Goal: Task Accomplishment & Management: Manage account settings

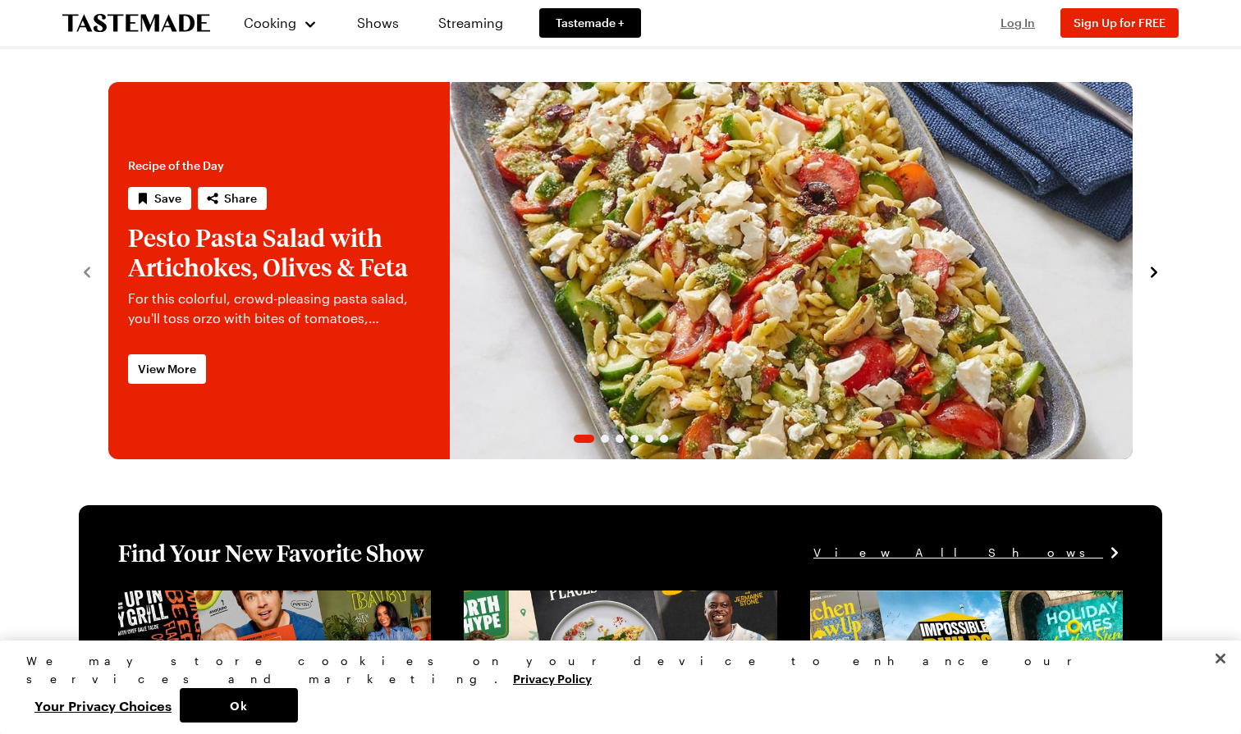
click at [1017, 23] on span "Log In" at bounding box center [1017, 23] width 34 height 14
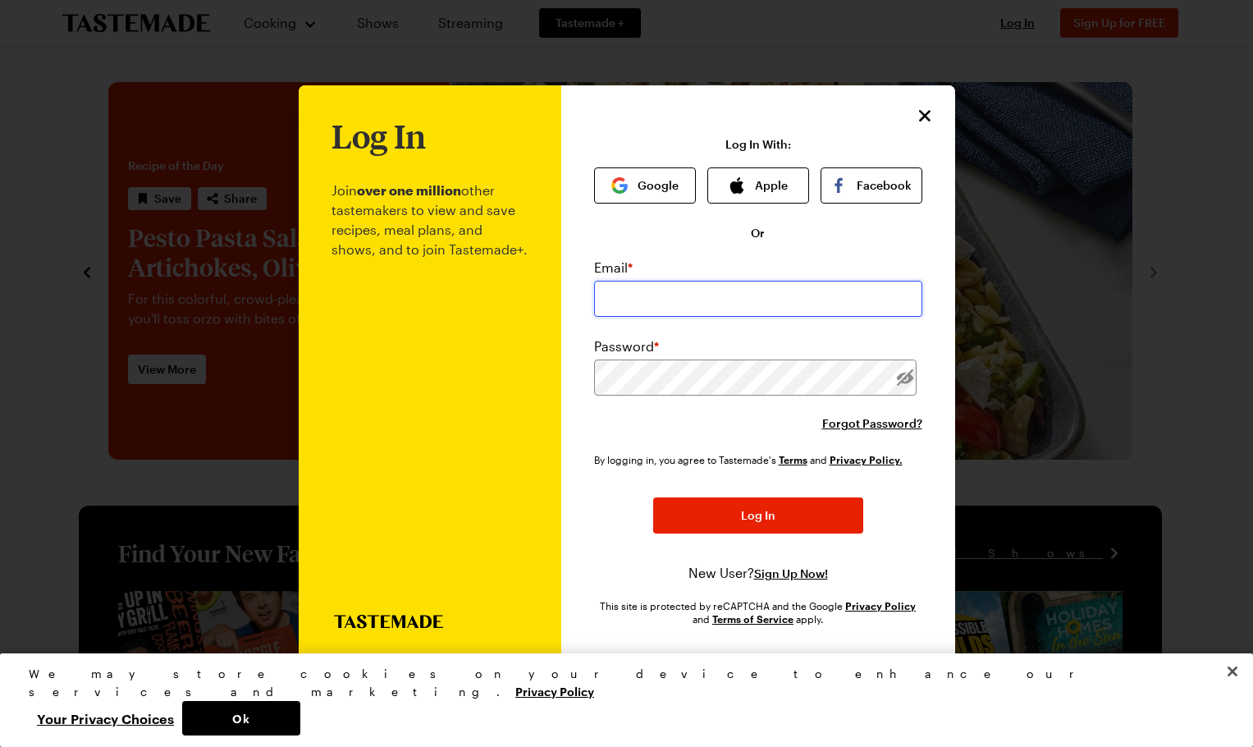
click at [611, 301] on input "email" at bounding box center [758, 299] width 328 height 36
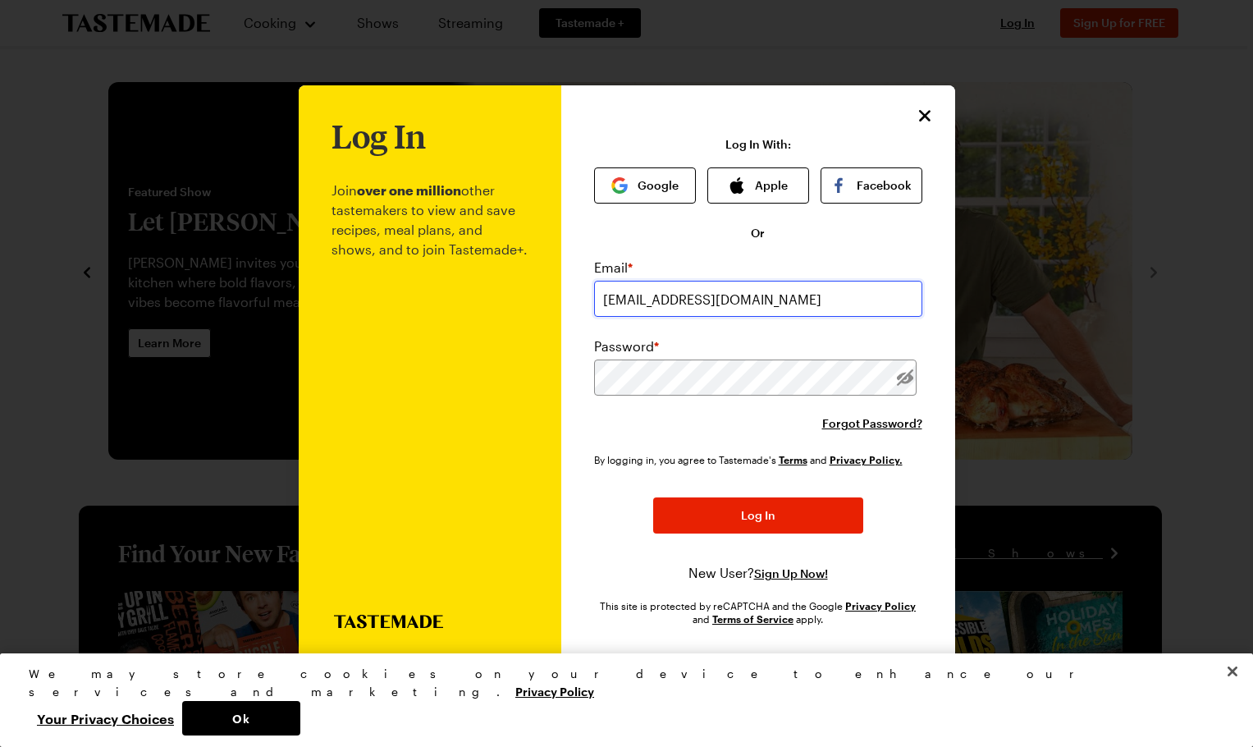
type input "[EMAIL_ADDRESS][DOMAIN_NAME]"
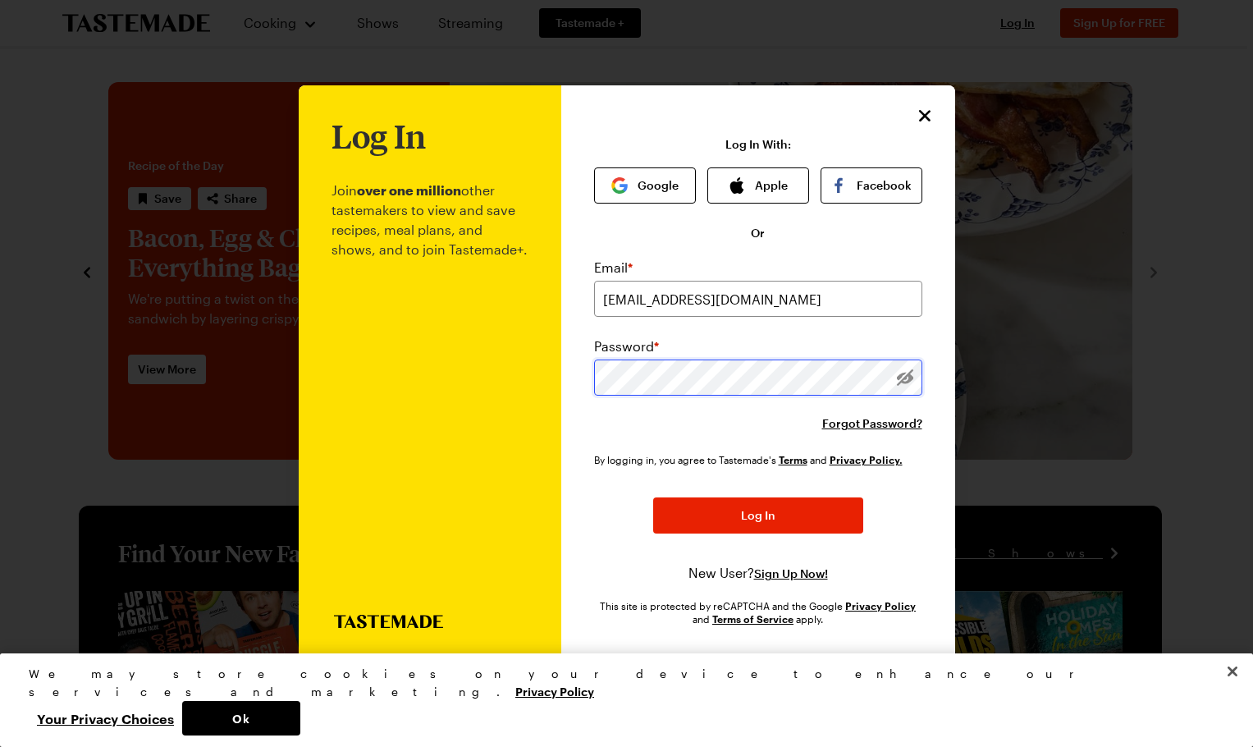
click at [653, 497] on button "Log In" at bounding box center [758, 515] width 210 height 36
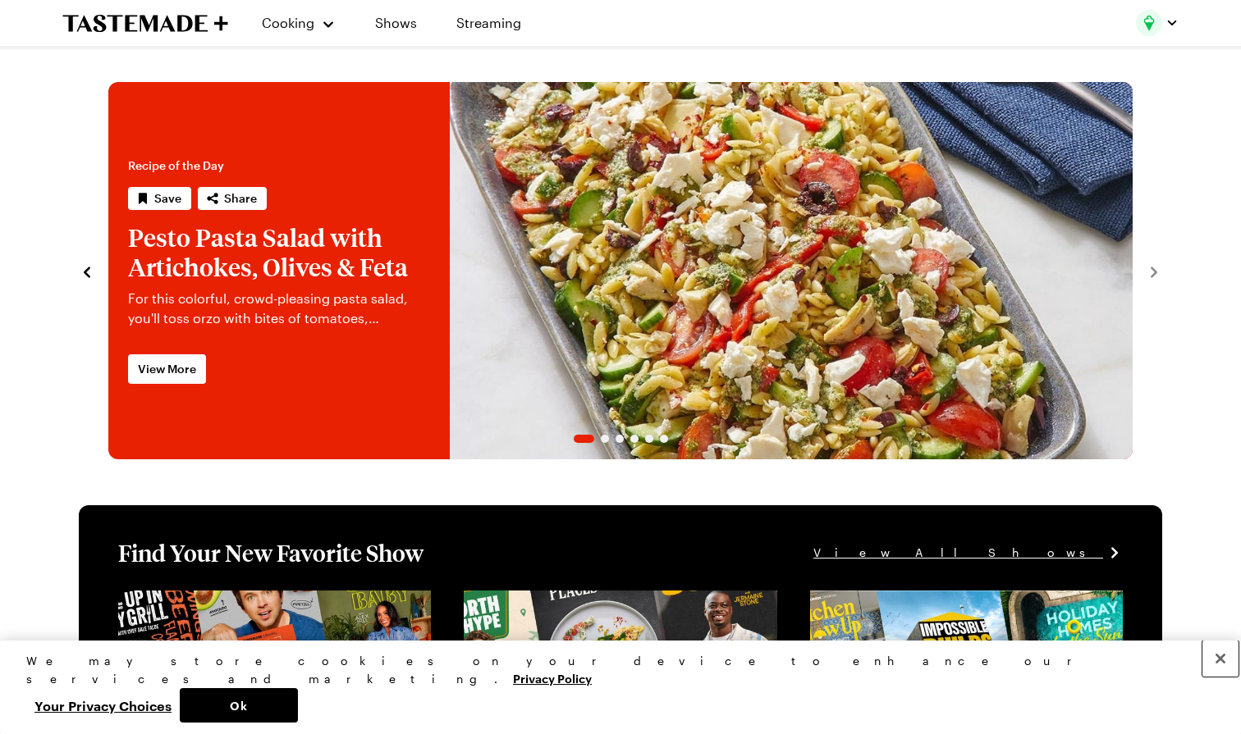
click at [1219, 677] on button "Close" at bounding box center [1220, 659] width 36 height 36
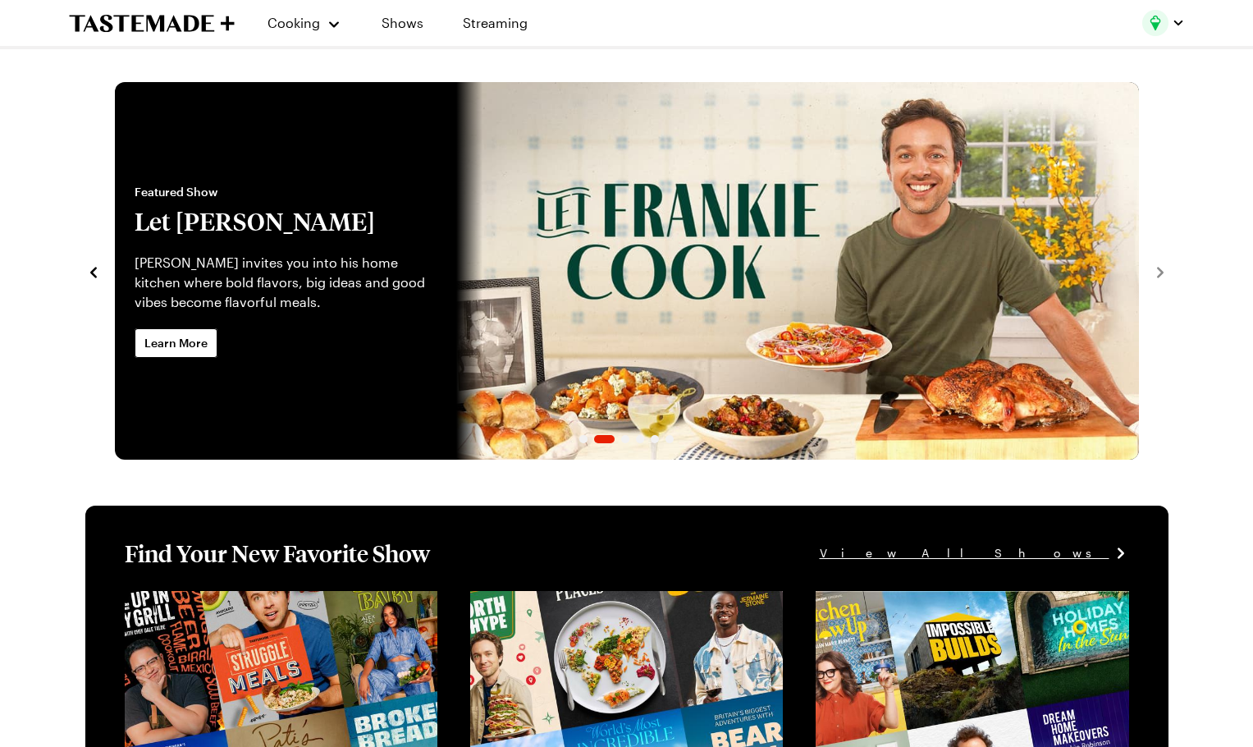
click at [1149, 21] on img "button" at bounding box center [1155, 23] width 26 height 26
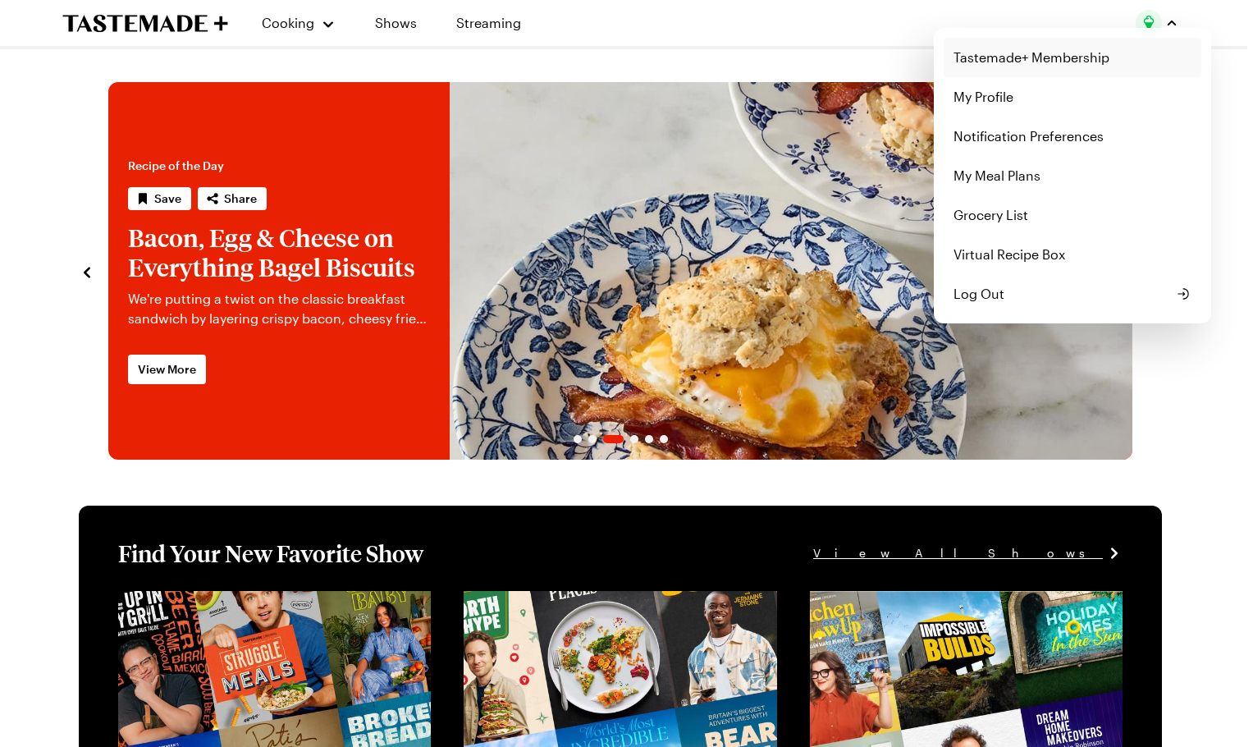
click at [1040, 53] on link "Tastemade+ Membership" at bounding box center [1073, 57] width 258 height 39
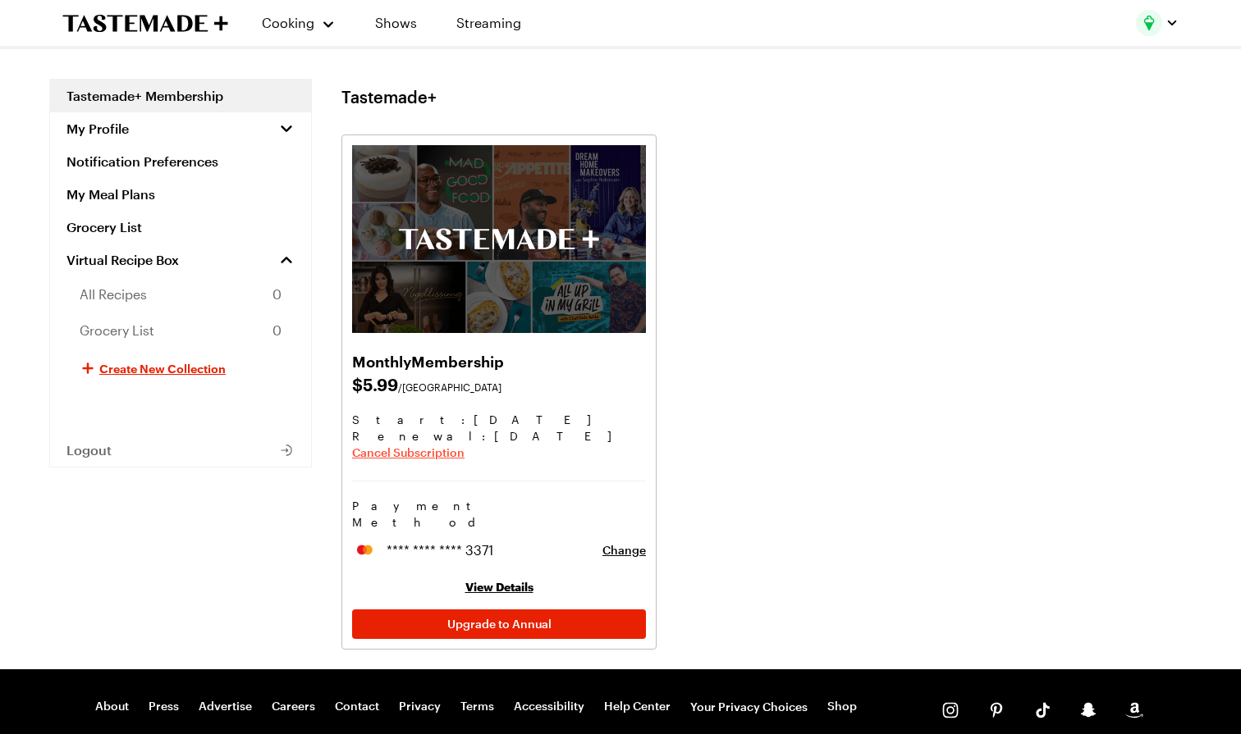
click at [389, 453] on span "Cancel Subscription" at bounding box center [408, 453] width 112 height 16
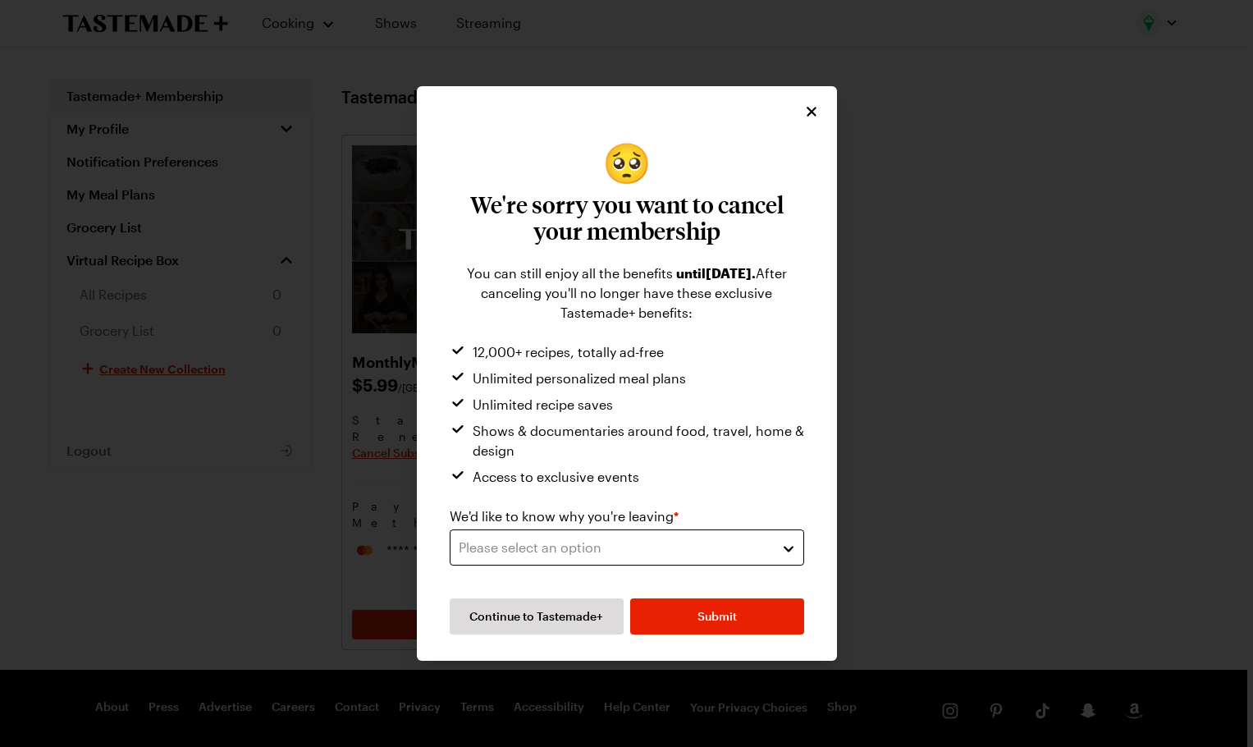
click at [720, 548] on div "Please select an option" at bounding box center [615, 548] width 312 height 20
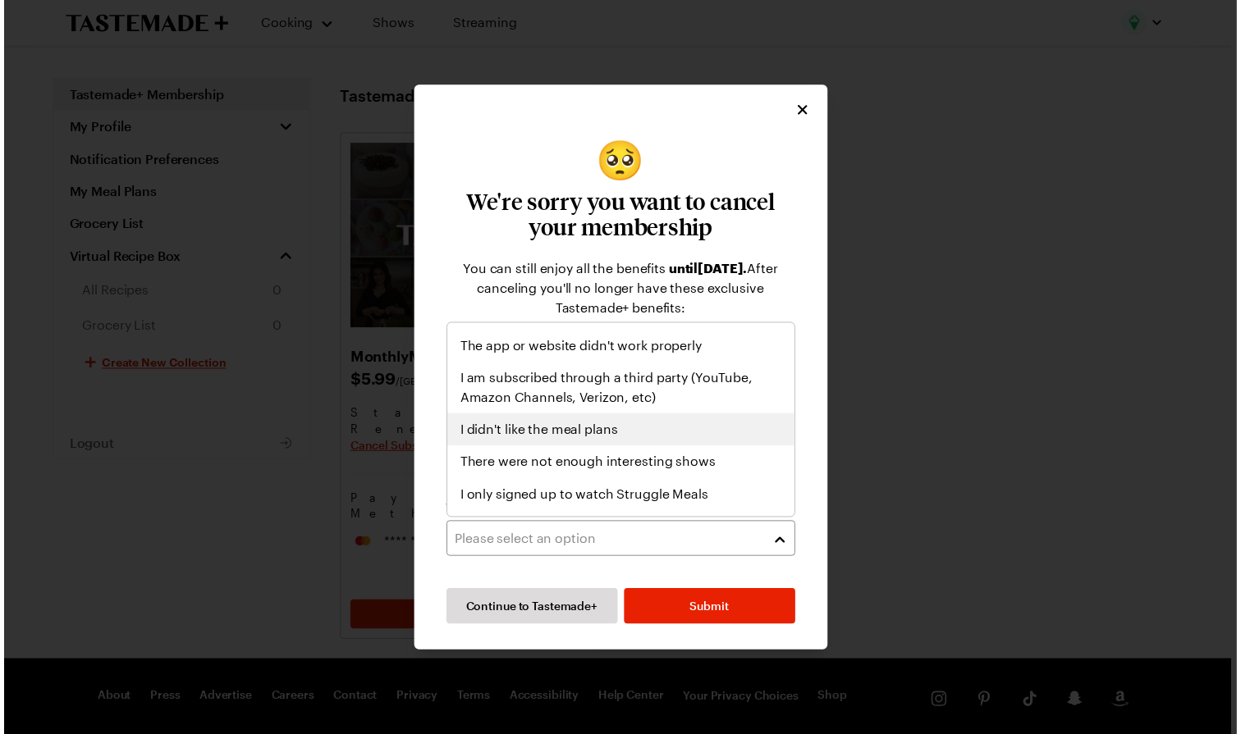
scroll to position [190, 0]
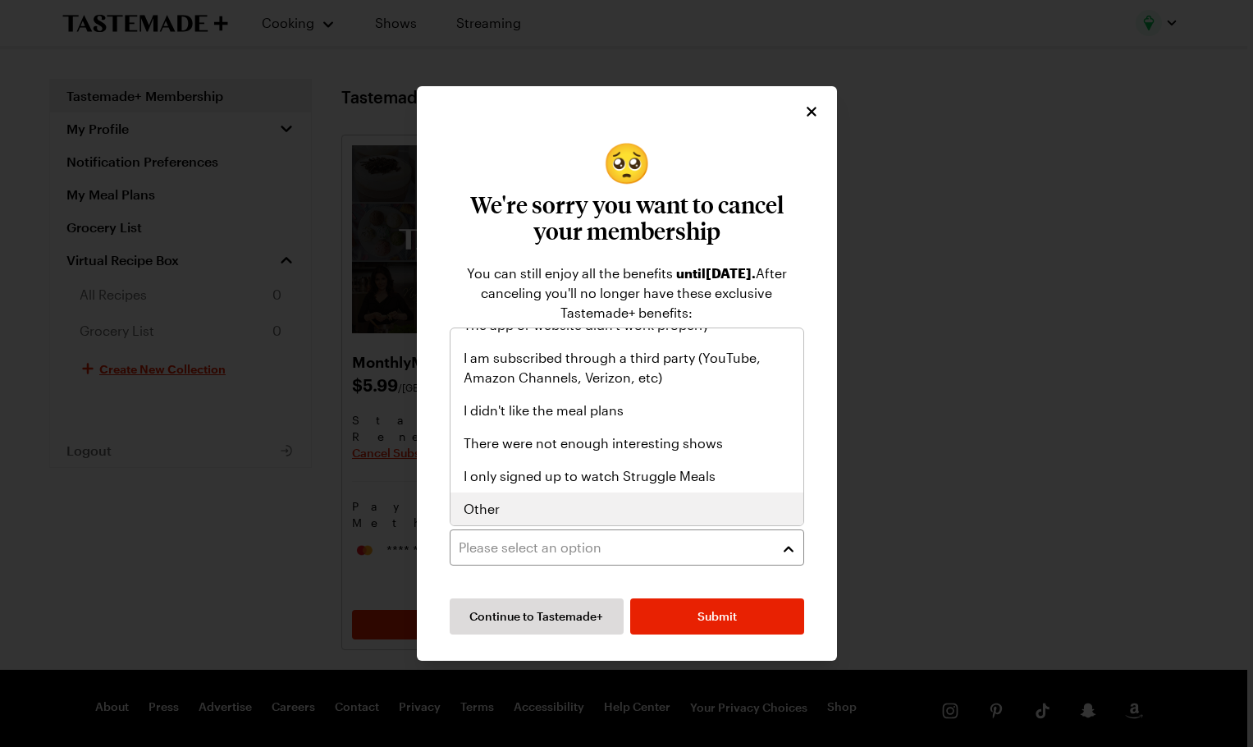
click at [506, 509] on div "Other" at bounding box center [627, 509] width 327 height 20
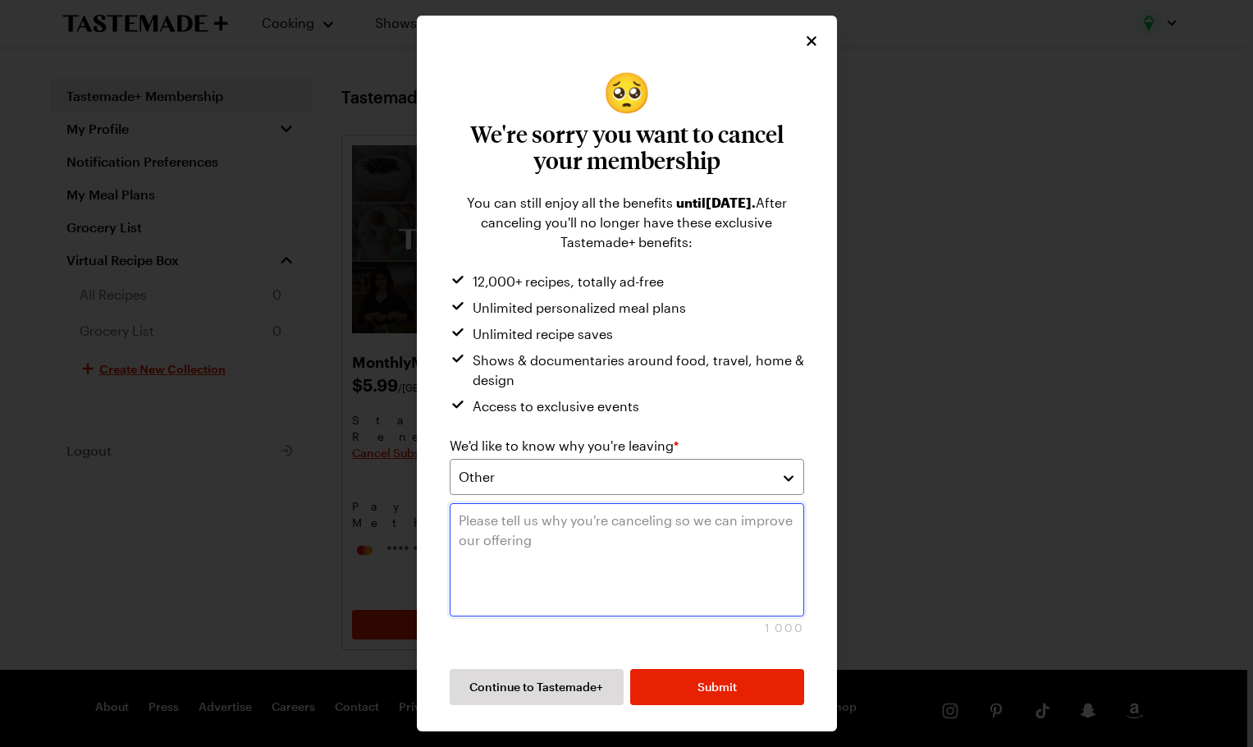
click at [537, 536] on textarea at bounding box center [627, 559] width 355 height 113
type textarea "C"
type textarea "N"
type textarea "Cost"
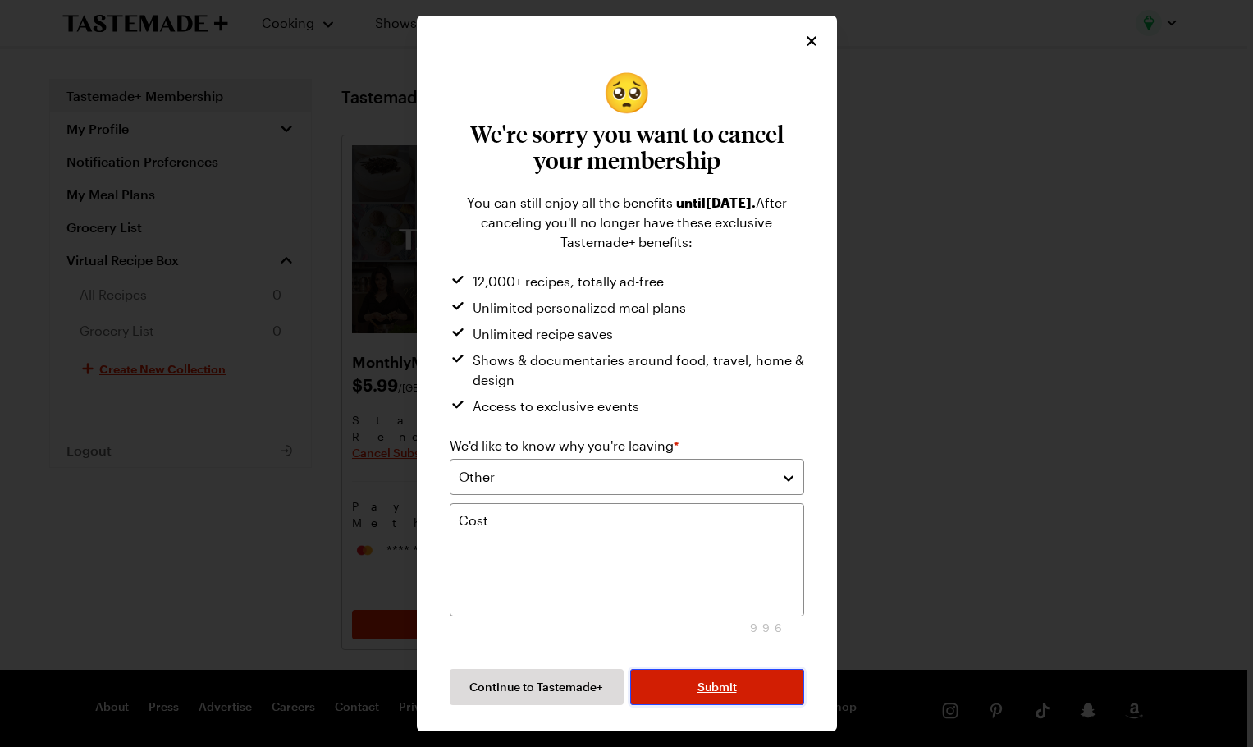
click at [710, 683] on span "Submit" at bounding box center [717, 687] width 39 height 16
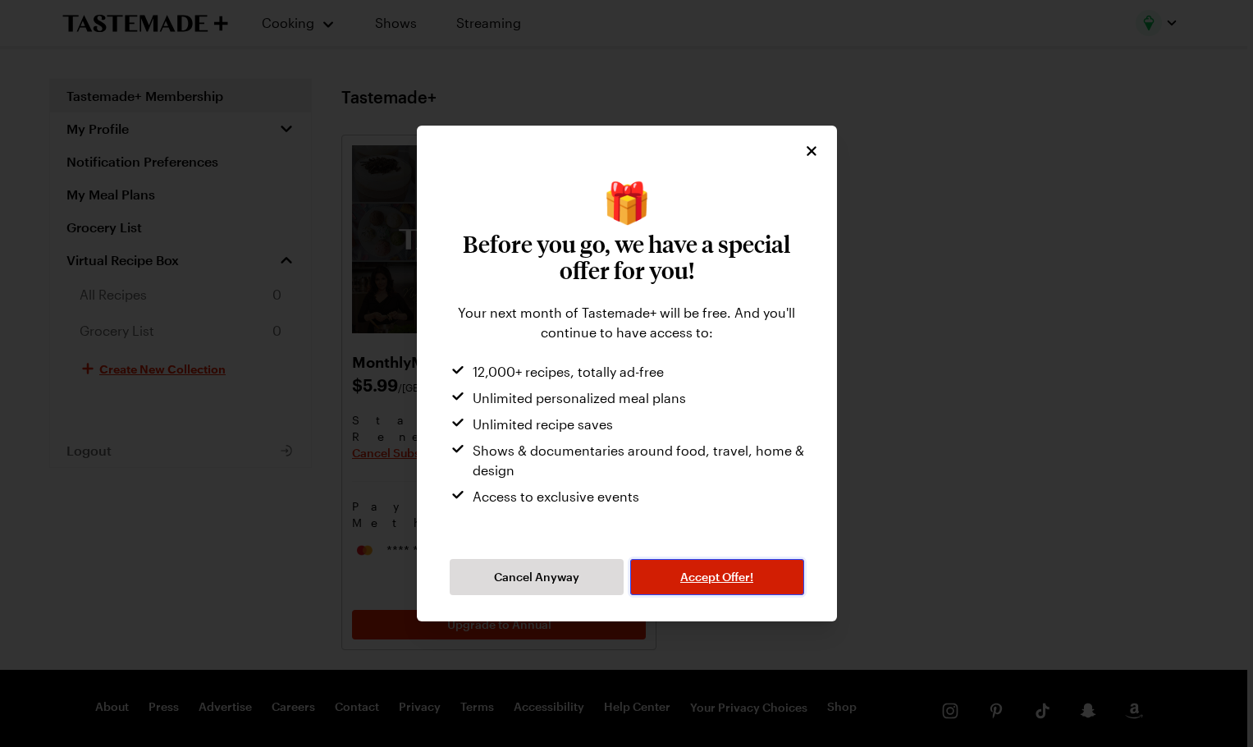
click at [709, 581] on span "Accept Offer!" at bounding box center [716, 577] width 73 height 16
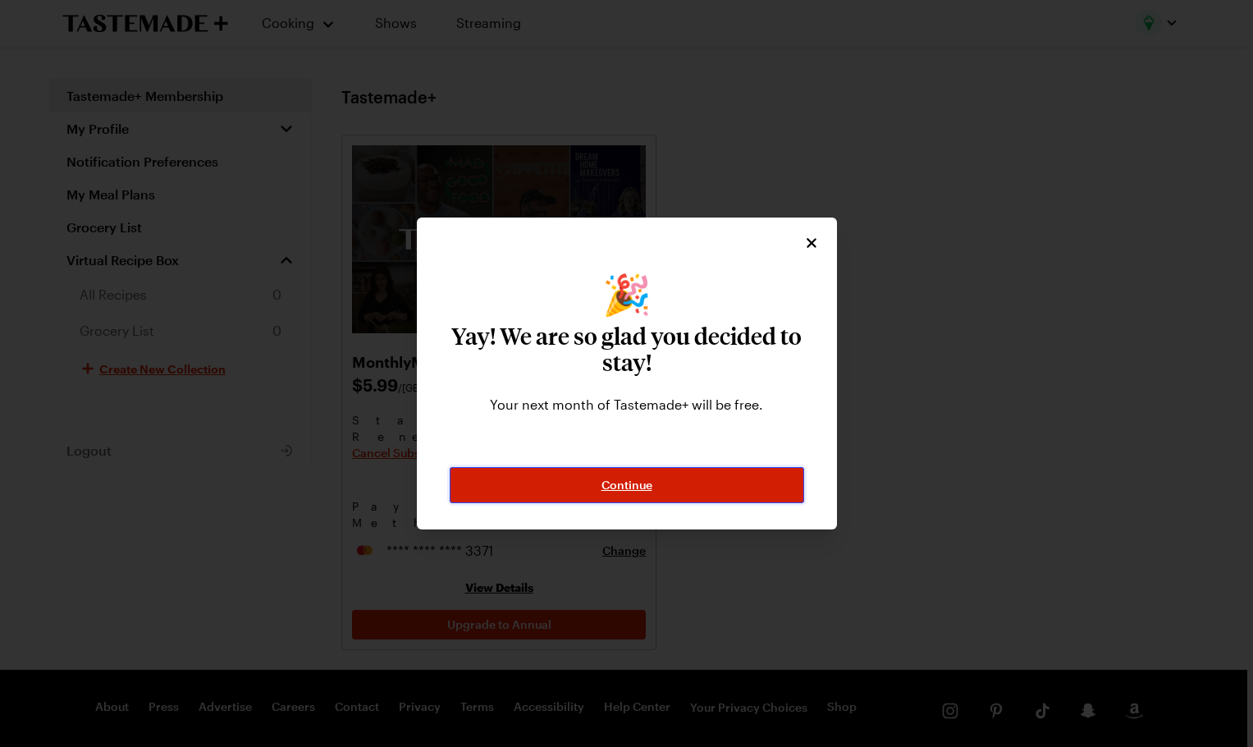
click at [631, 483] on span "Continue" at bounding box center [627, 485] width 51 height 16
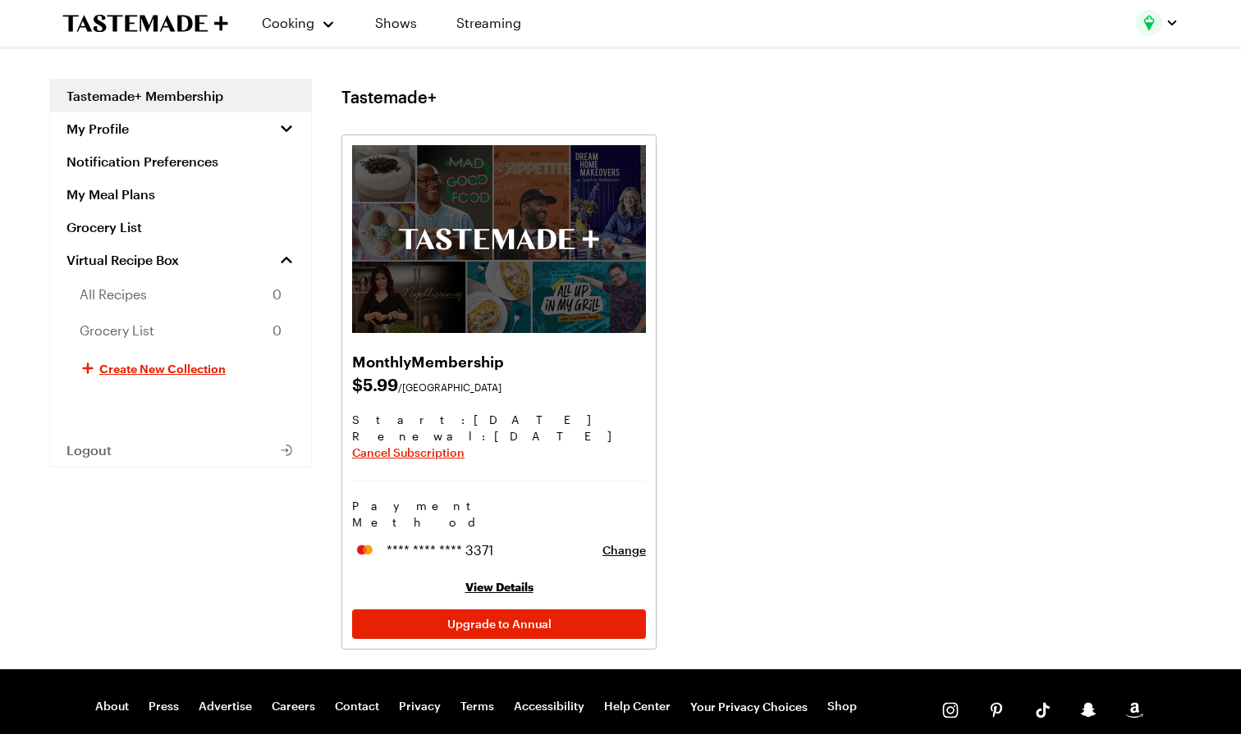
click at [508, 580] on link "View Details" at bounding box center [499, 587] width 68 height 14
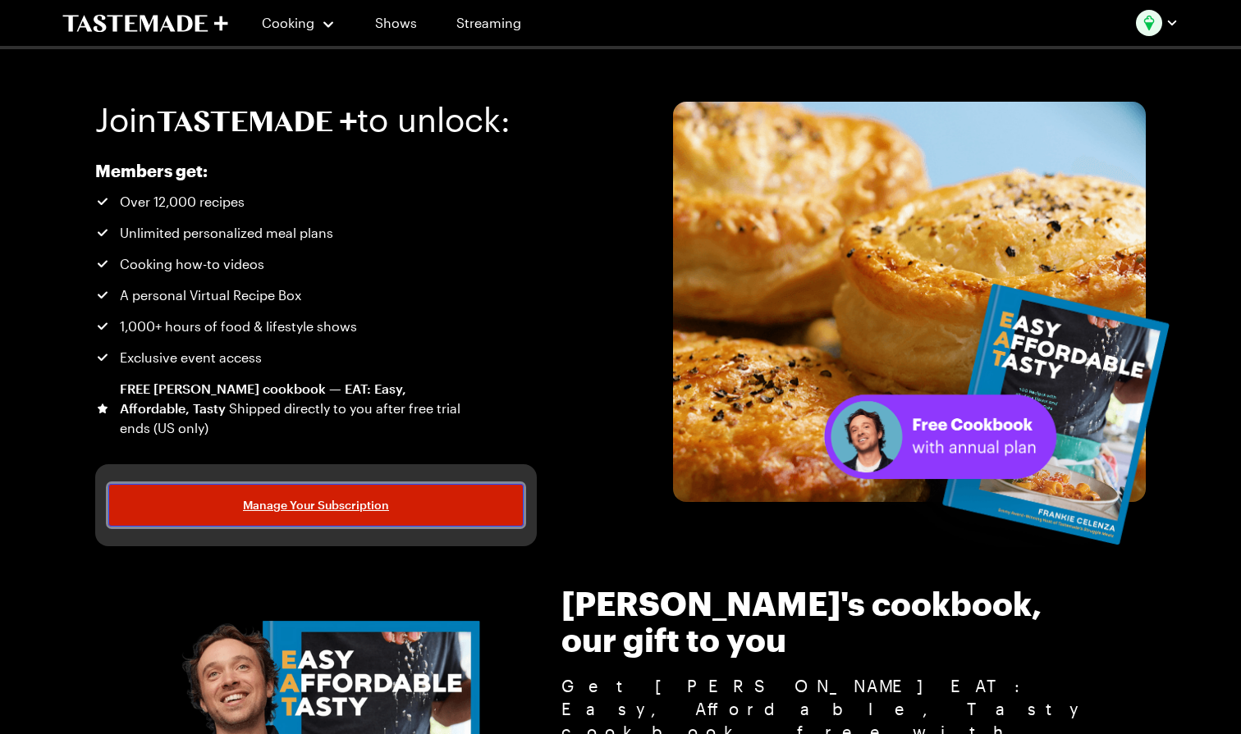
click at [329, 507] on span "Manage Your Subscription" at bounding box center [316, 505] width 146 height 16
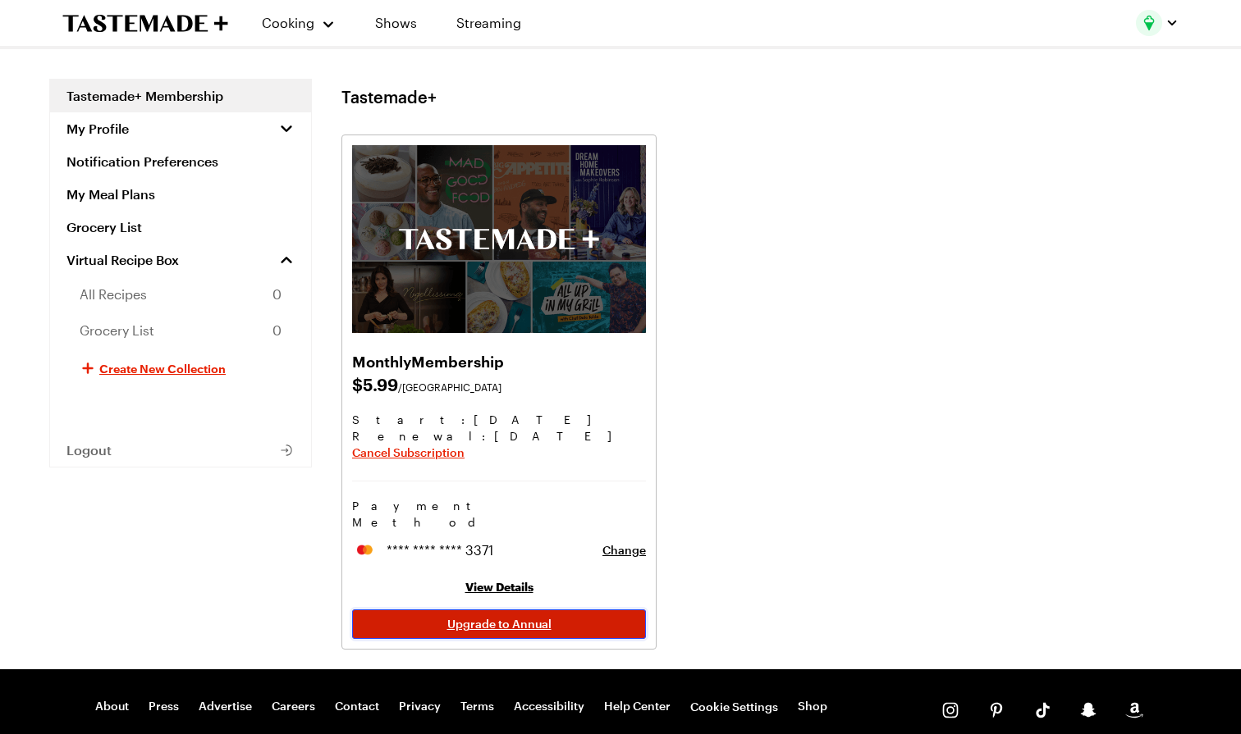
click at [509, 616] on span "Upgrade to Annual" at bounding box center [499, 624] width 104 height 16
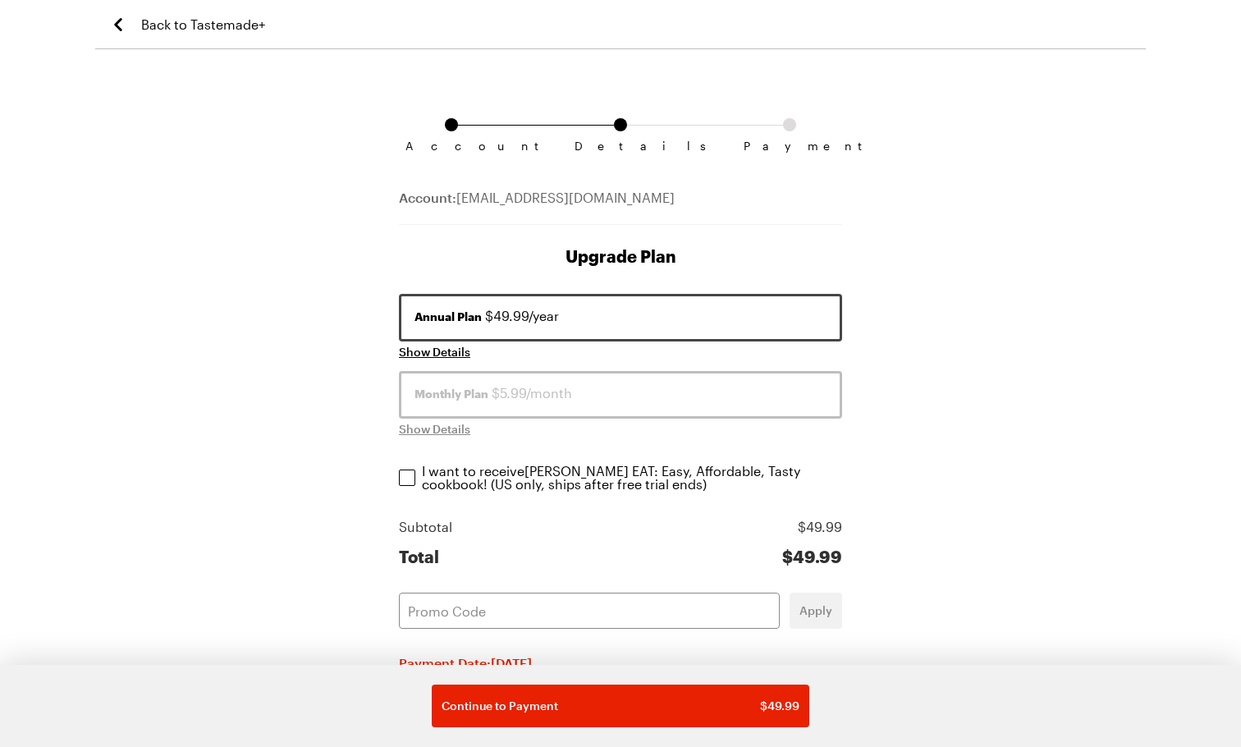
scroll to position [82, 0]
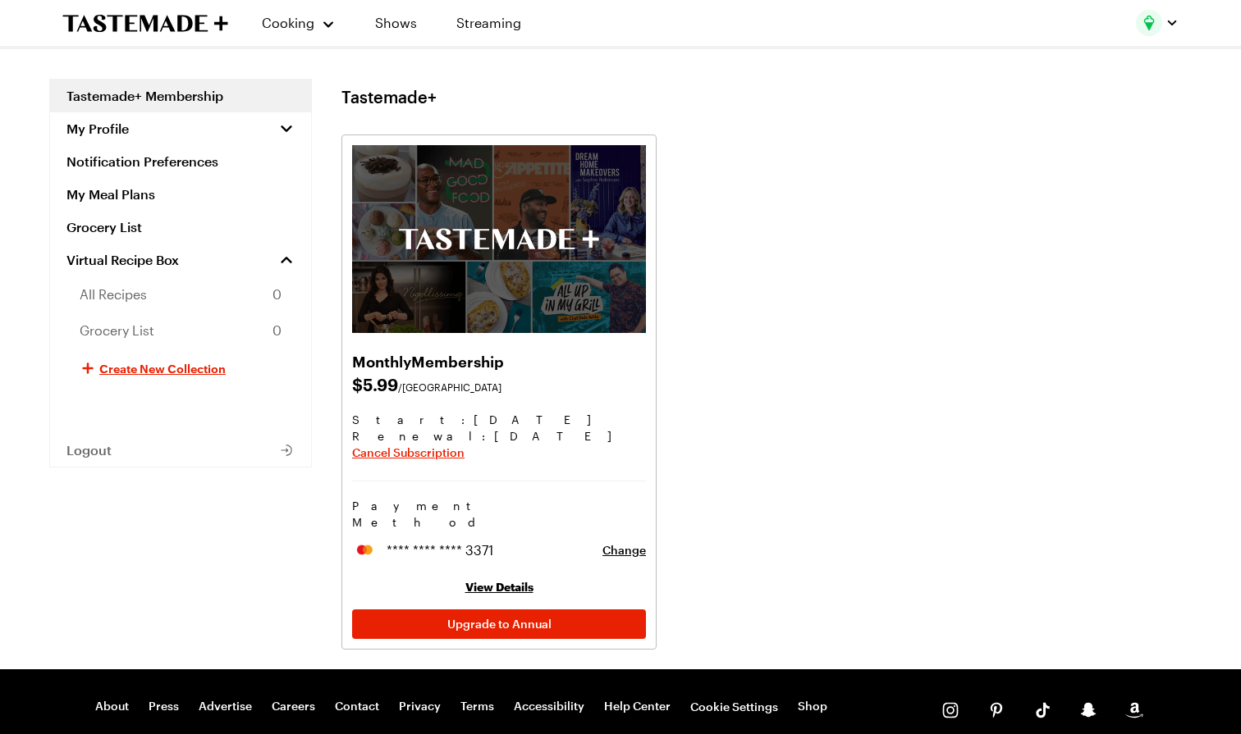
click at [1149, 21] on img "button" at bounding box center [1149, 23] width 26 height 26
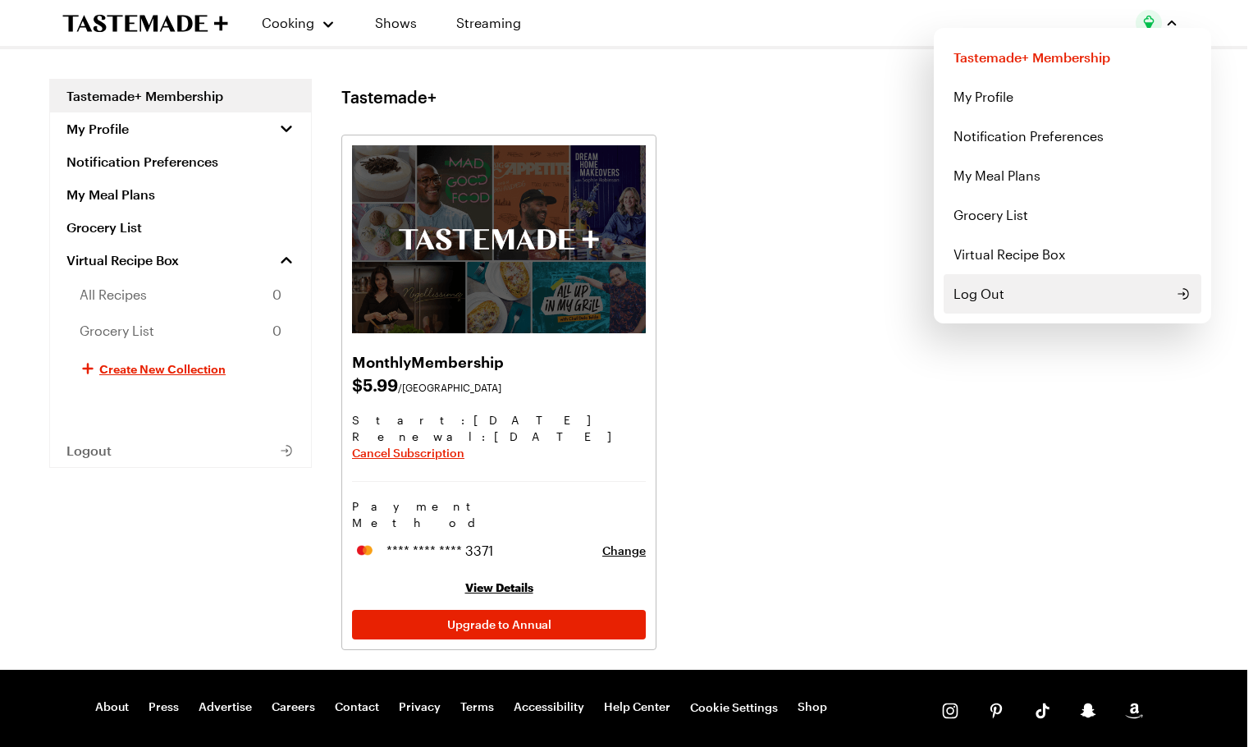
click at [988, 293] on span "Log Out" at bounding box center [979, 294] width 51 height 20
